Goal: Transaction & Acquisition: Purchase product/service

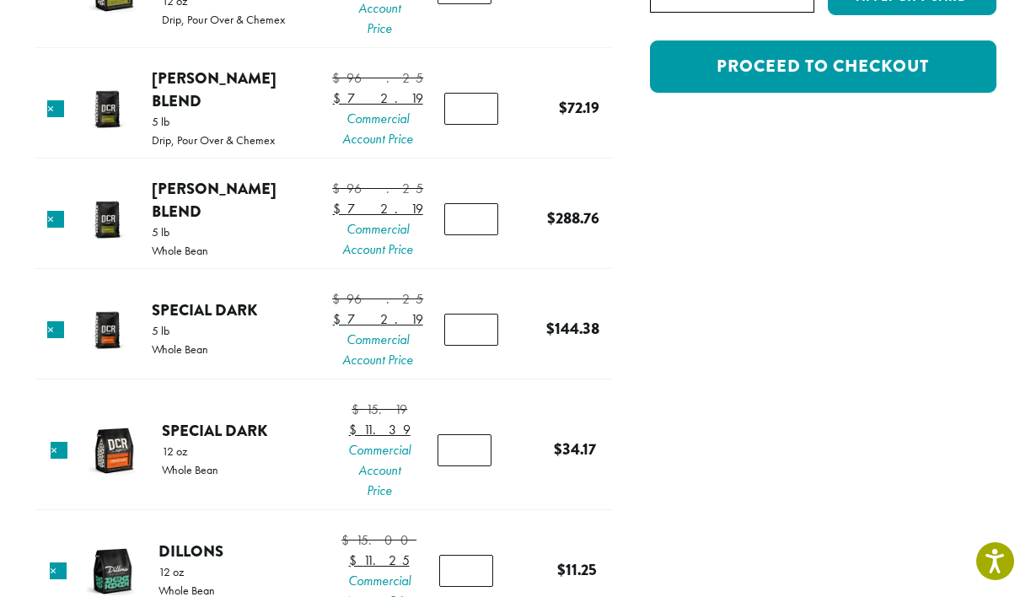
scroll to position [470, 0]
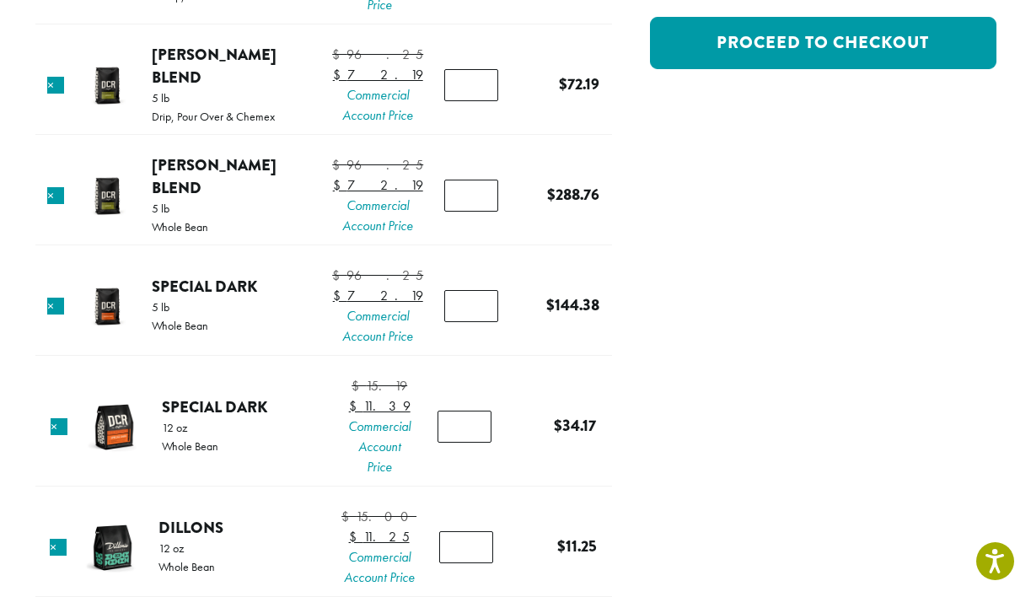
type input "*"
click at [476, 322] on input "*" at bounding box center [471, 306] width 54 height 32
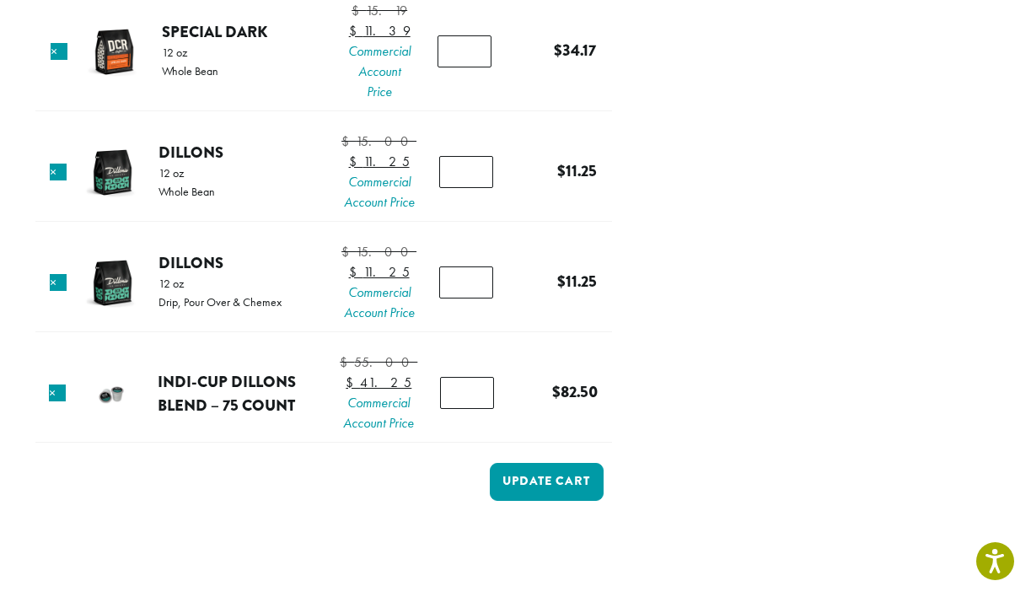
click at [475, 188] on input "*" at bounding box center [466, 172] width 54 height 32
type input "*"
click at [475, 188] on input "*" at bounding box center [466, 172] width 54 height 32
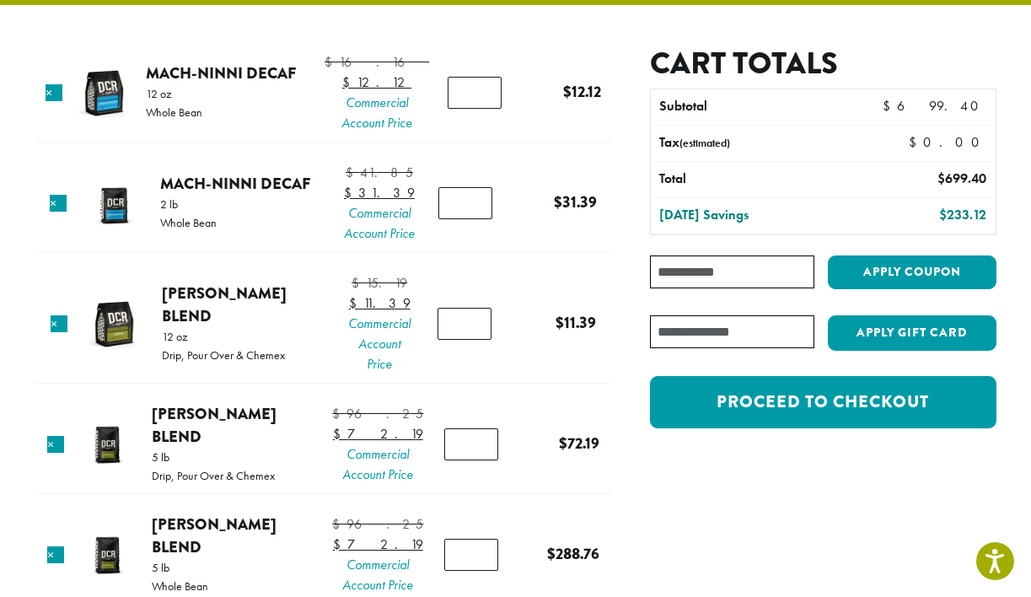
scroll to position [116, 0]
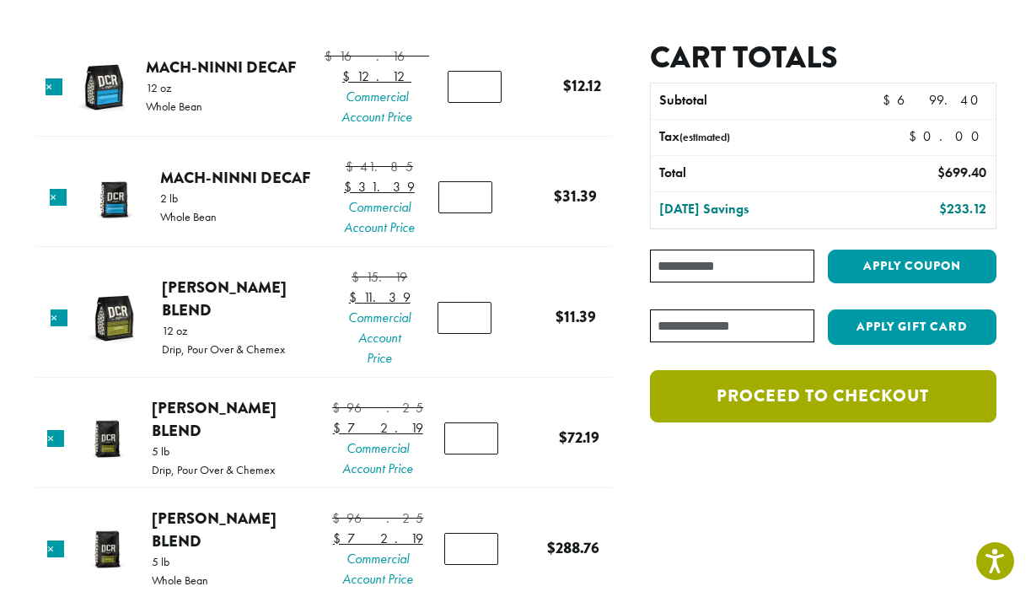
click at [857, 389] on link "Proceed to checkout" at bounding box center [823, 396] width 346 height 52
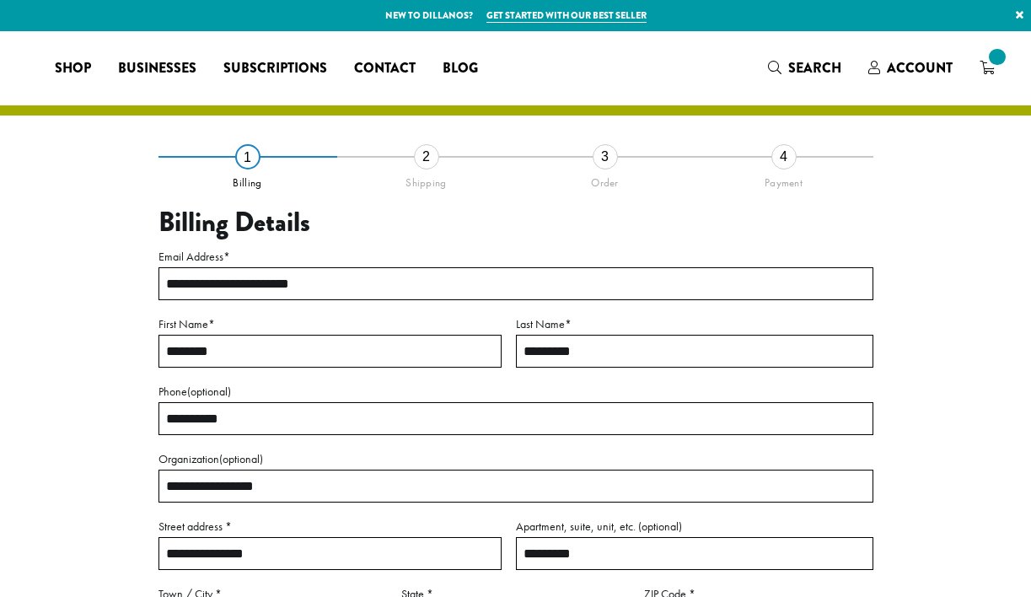
select select "**"
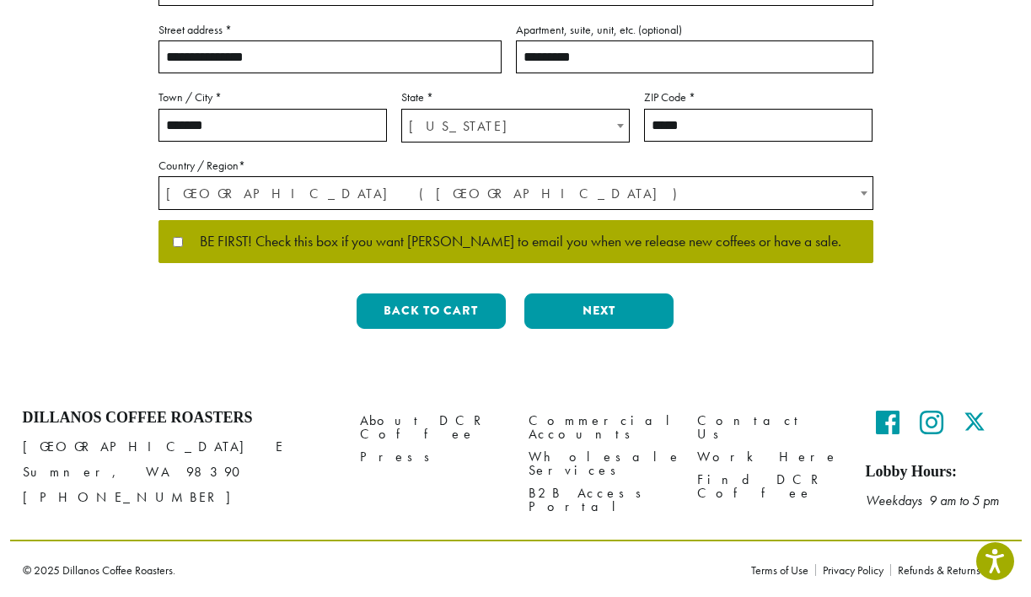
scroll to position [496, 0]
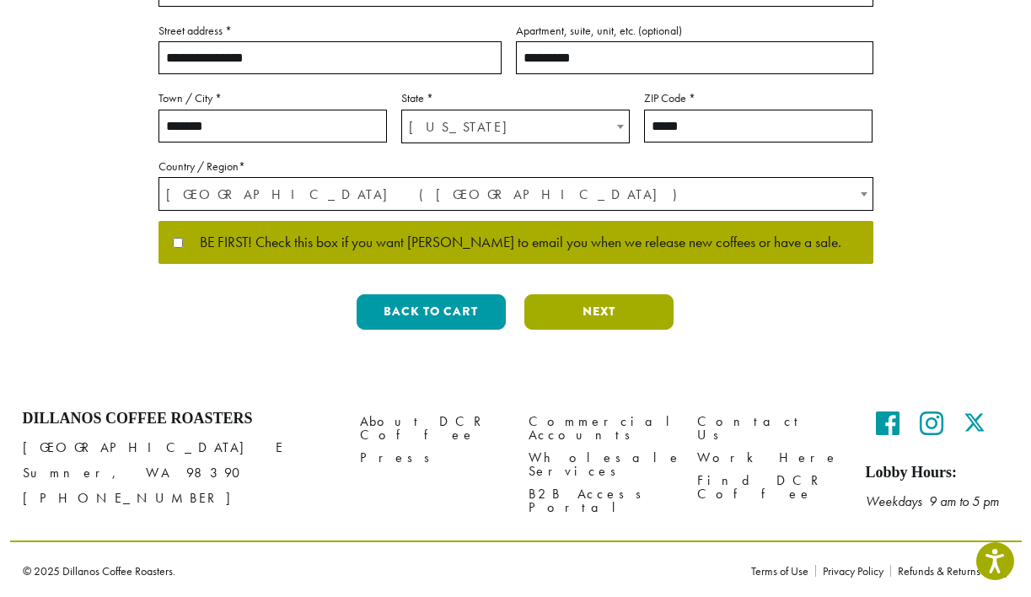
click at [629, 306] on button "Next" at bounding box center [598, 311] width 149 height 35
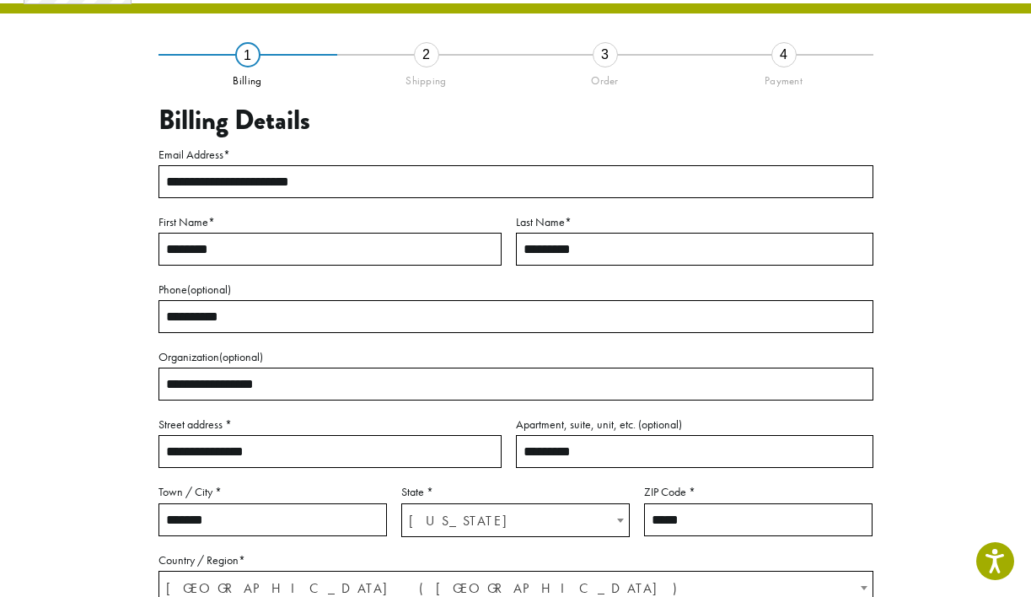
scroll to position [96, 0]
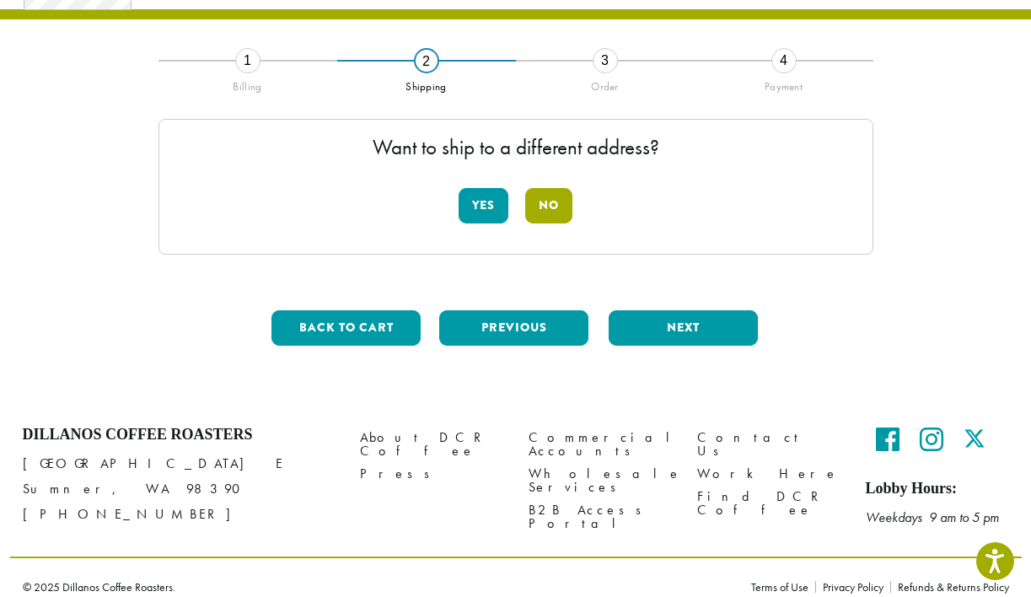
click at [536, 217] on button "No" at bounding box center [548, 205] width 47 height 35
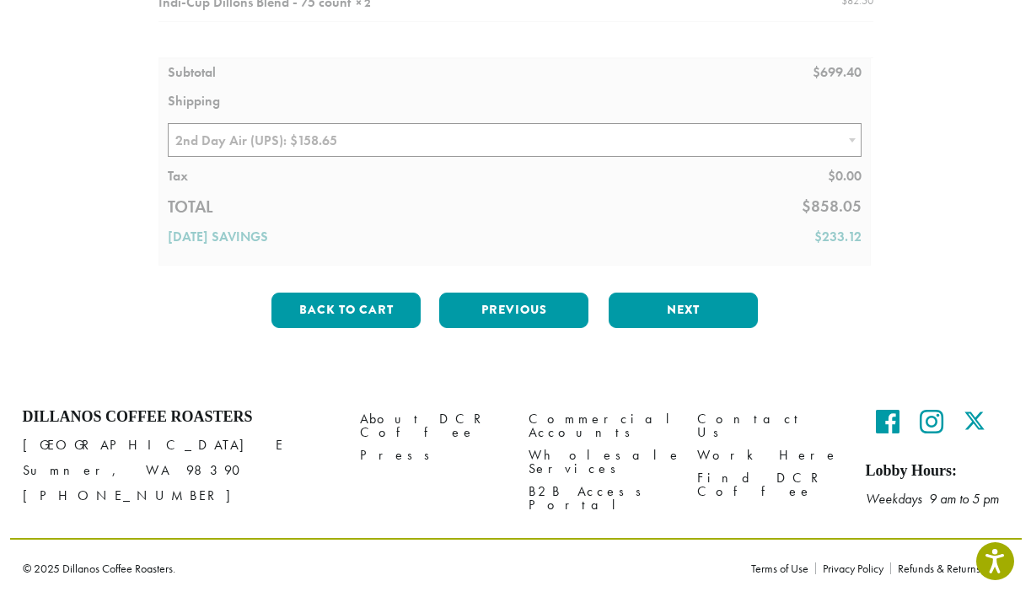
scroll to position [753, 0]
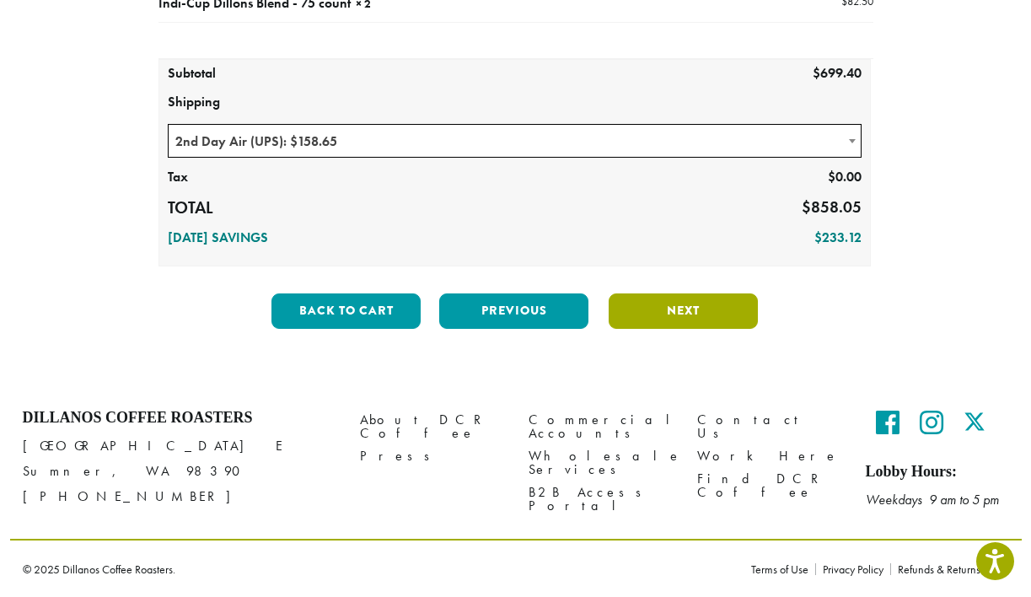
click at [657, 320] on button "Next" at bounding box center [683, 310] width 149 height 35
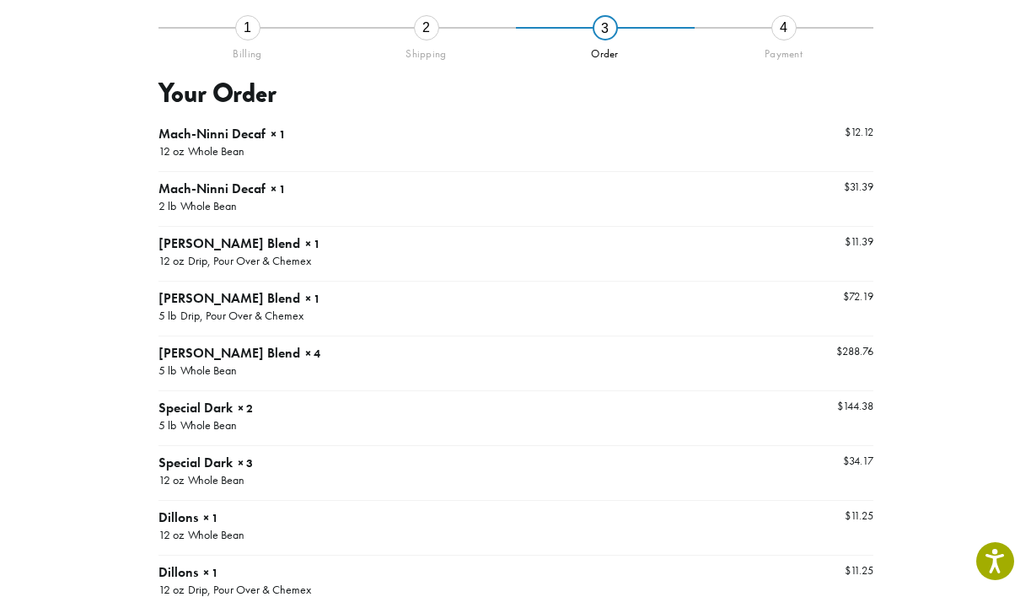
scroll to position [96, 0]
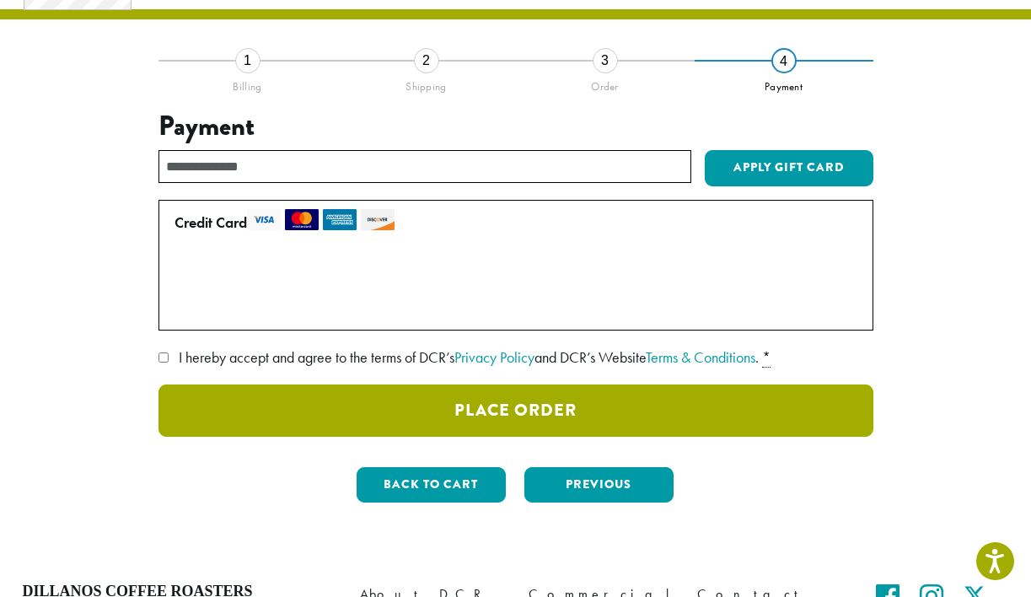
click at [377, 400] on button "Place Order" at bounding box center [515, 410] width 715 height 52
